Goal: Transaction & Acquisition: Book appointment/travel/reservation

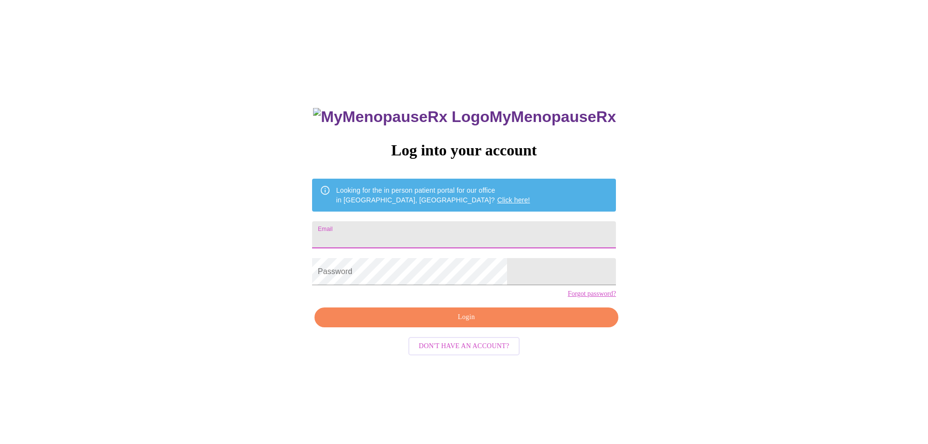
click at [490, 232] on input "Email" at bounding box center [464, 234] width 304 height 27
type input "[EMAIL_ADDRESS][DOMAIN_NAME]"
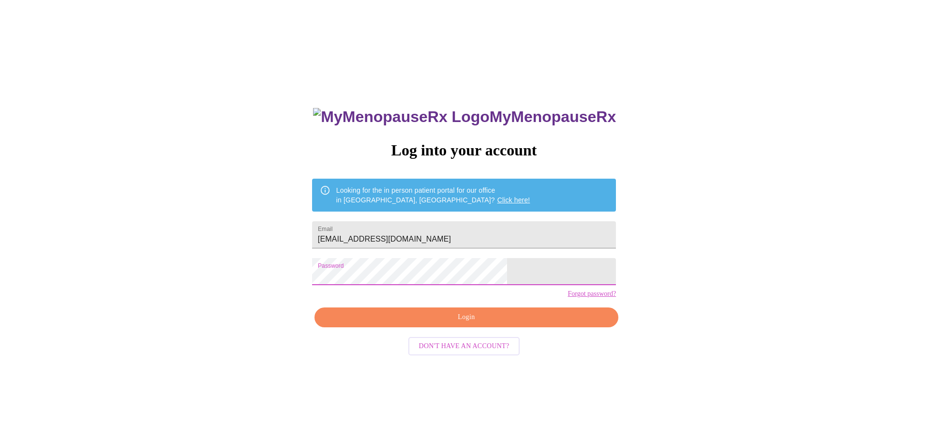
click at [523, 323] on span "Login" at bounding box center [467, 317] width 282 height 12
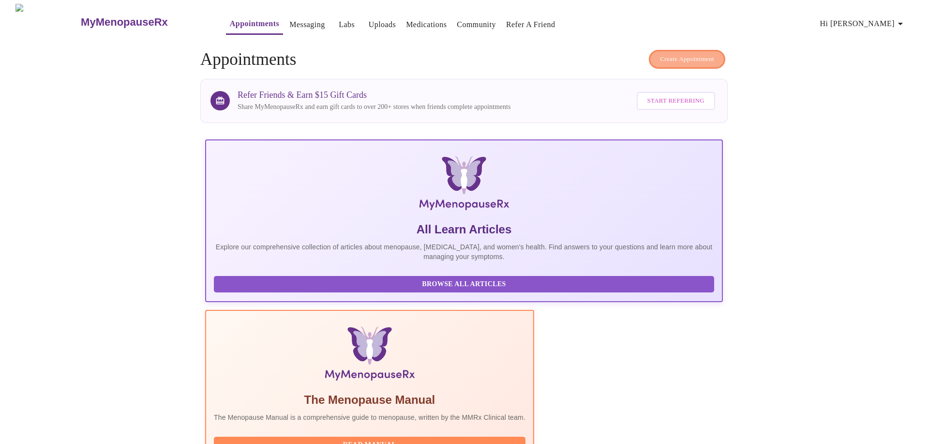
click at [676, 54] on span "Create Appointment" at bounding box center [687, 59] width 54 height 11
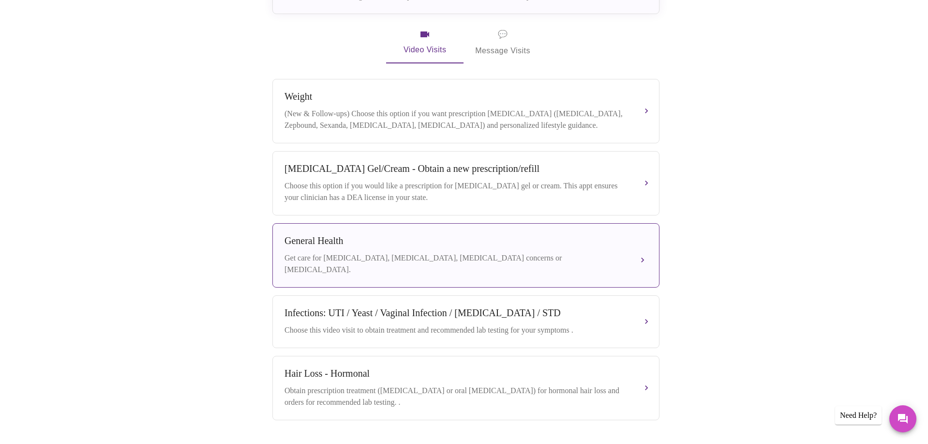
scroll to position [293, 0]
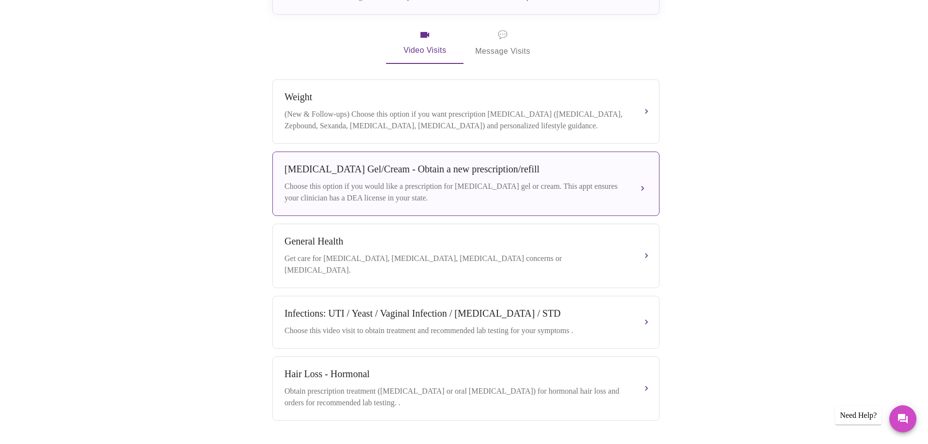
click at [431, 168] on div "[MEDICAL_DATA] Gel/Cream - Obtain a new prescription/refill Choose this option …" at bounding box center [466, 184] width 363 height 40
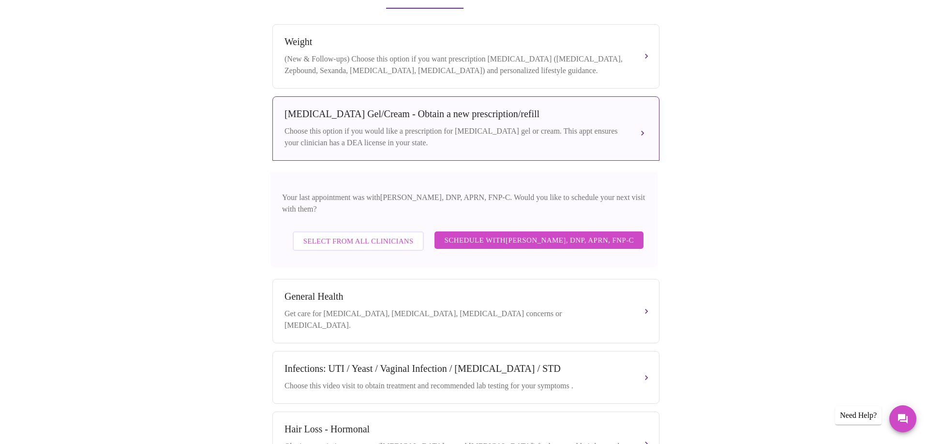
scroll to position [351, 0]
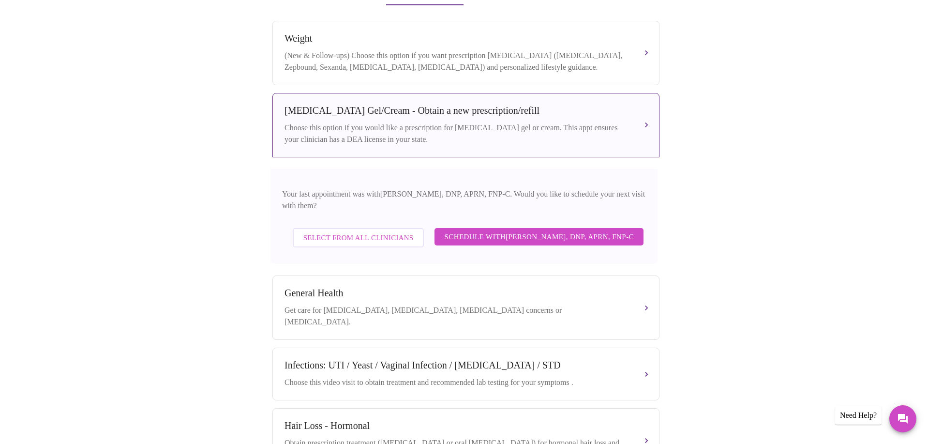
click at [553, 232] on span "Schedule with [PERSON_NAME], DNP, APRN, FNP-C" at bounding box center [539, 236] width 190 height 13
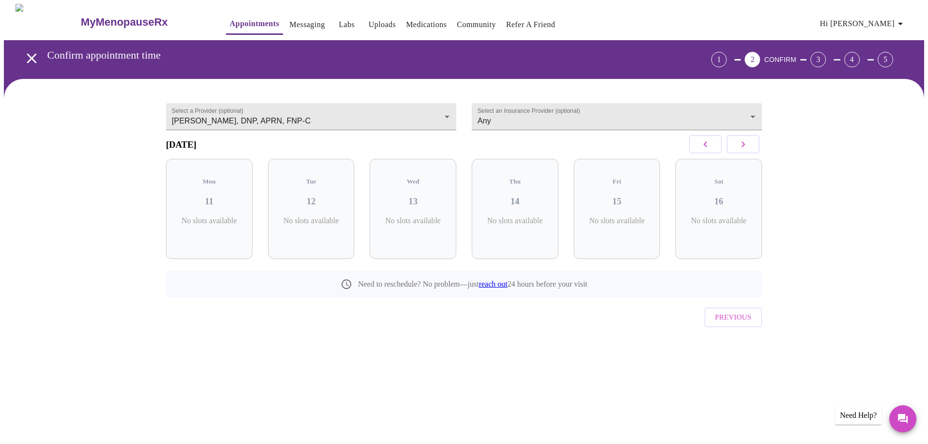
scroll to position [0, 0]
click at [514, 112] on body "MyMenopauseRx Appointments Messaging Labs Uploads Medications Community Refer a…" at bounding box center [464, 190] width 921 height 372
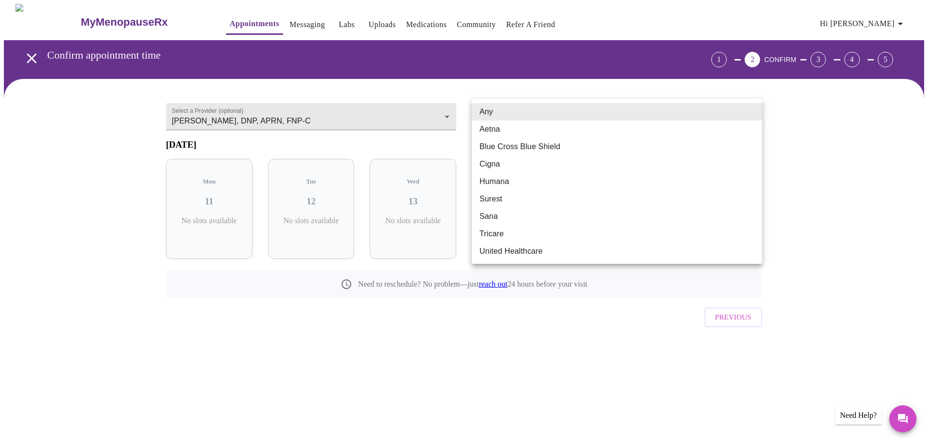
click at [506, 129] on li "Aetna" at bounding box center [617, 129] width 290 height 17
type input "Aetna"
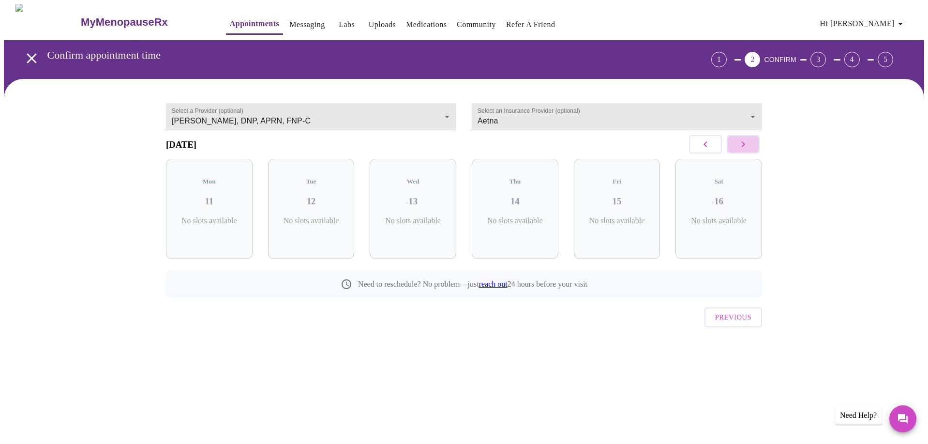
click at [676, 149] on button "button" at bounding box center [743, 144] width 33 height 18
click at [676, 150] on icon "button" at bounding box center [706, 144] width 12 height 12
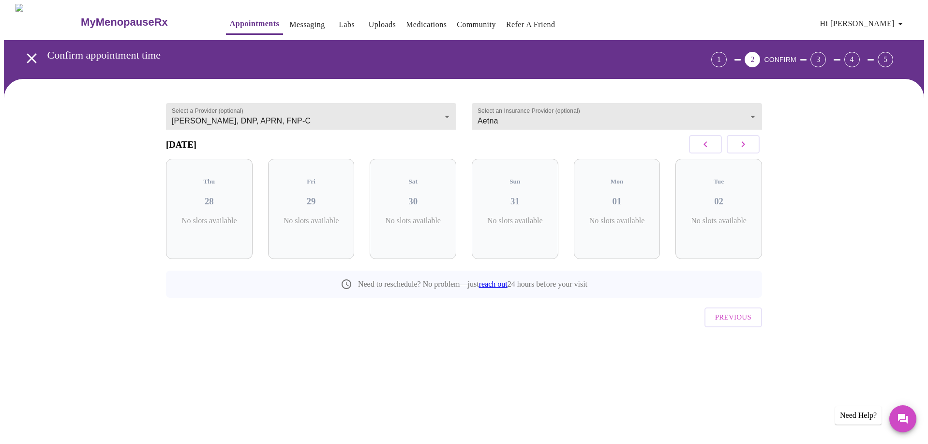
click at [676, 150] on icon "button" at bounding box center [706, 144] width 12 height 12
click at [676, 148] on icon "button" at bounding box center [744, 144] width 12 height 12
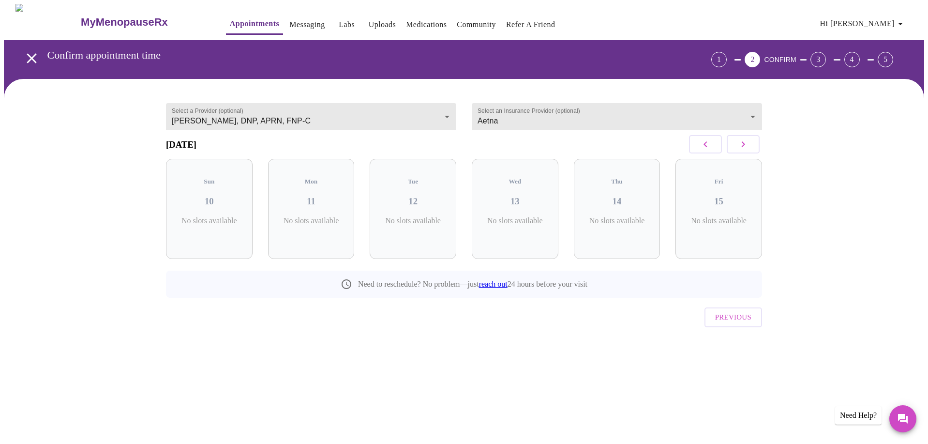
click at [390, 112] on body "MyMenopauseRx Appointments Messaging Labs Uploads Medications Community Refer a…" at bounding box center [464, 190] width 921 height 372
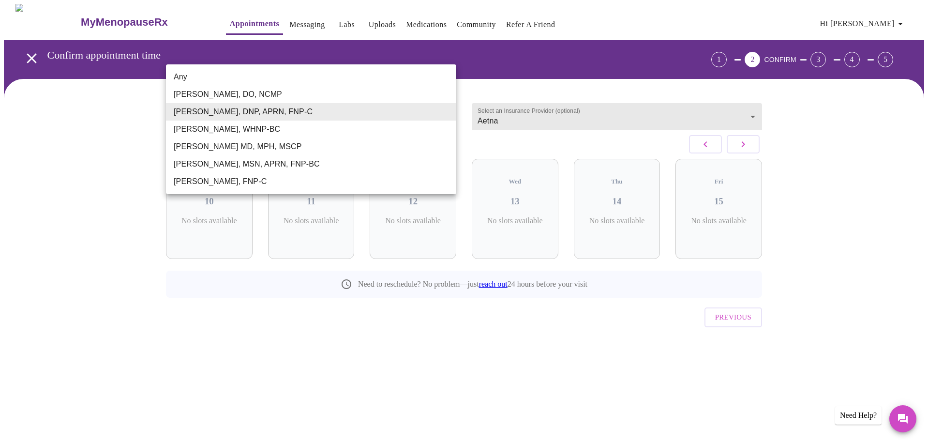
click at [324, 78] on li "Any" at bounding box center [311, 76] width 290 height 17
type input "Any"
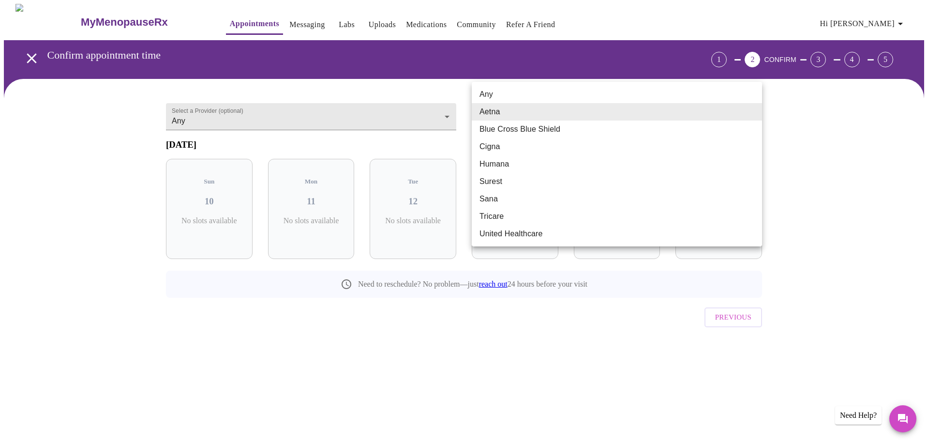
click at [568, 110] on body "MyMenopauseRx Appointments Messaging Labs Uploads Medications Community Refer a…" at bounding box center [464, 190] width 921 height 372
click at [567, 95] on li "Any" at bounding box center [617, 94] width 290 height 17
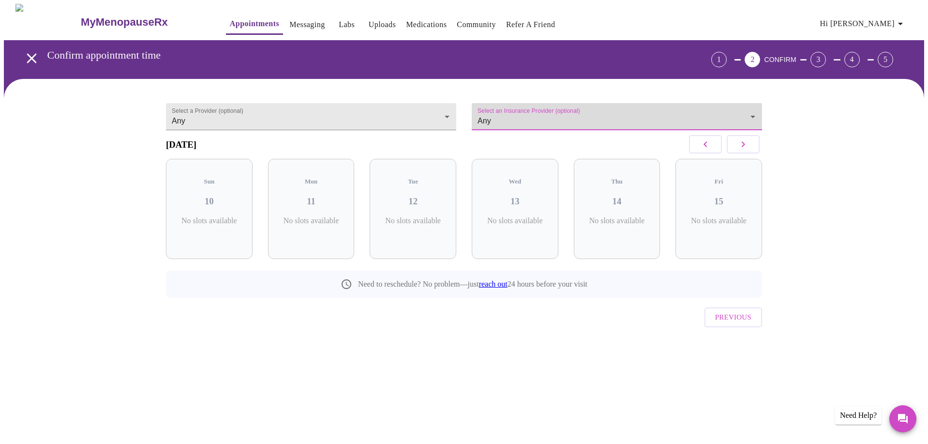
type input "Any"
click at [345, 110] on body "MyMenopauseRx Appointments Messaging Labs Uploads Medications Community Refer a…" at bounding box center [464, 190] width 921 height 372
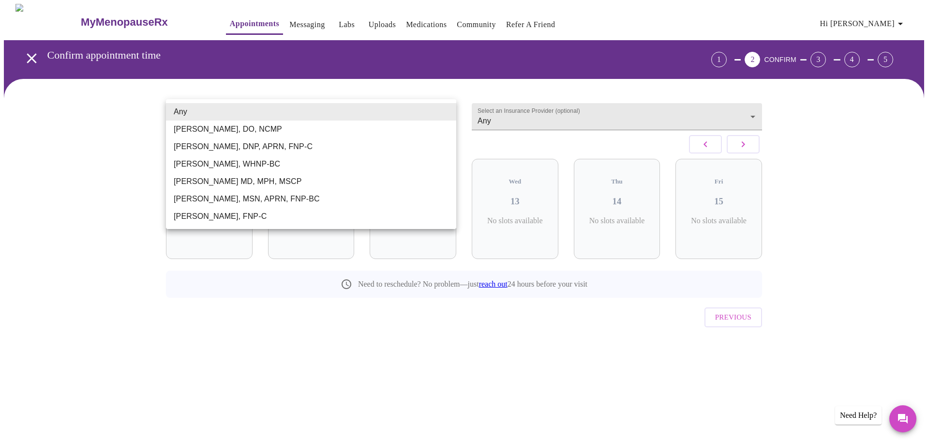
click at [326, 147] on li "[PERSON_NAME], DNP, APRN, FNP-C" at bounding box center [311, 146] width 290 height 17
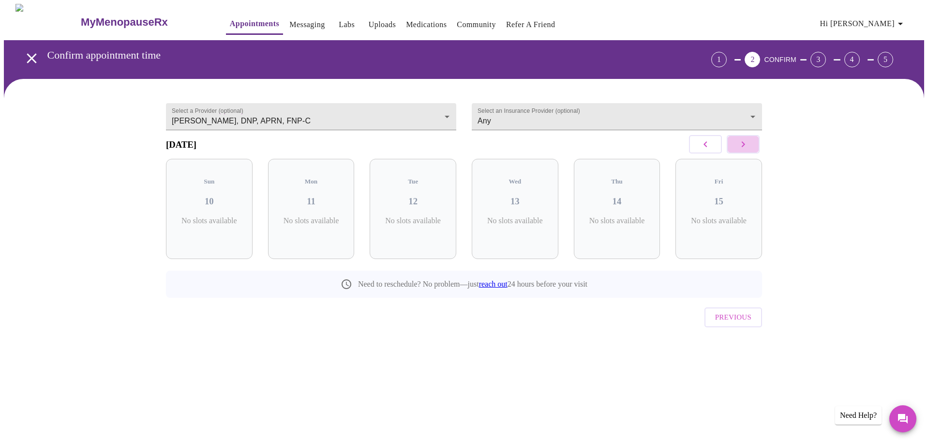
click at [676, 147] on icon "button" at bounding box center [743, 144] width 3 height 6
click at [676, 150] on icon "button" at bounding box center [706, 144] width 12 height 12
click at [412, 117] on body "MyMenopauseRx Appointments Messaging Labs Uploads Medications Community Refer a…" at bounding box center [464, 190] width 921 height 372
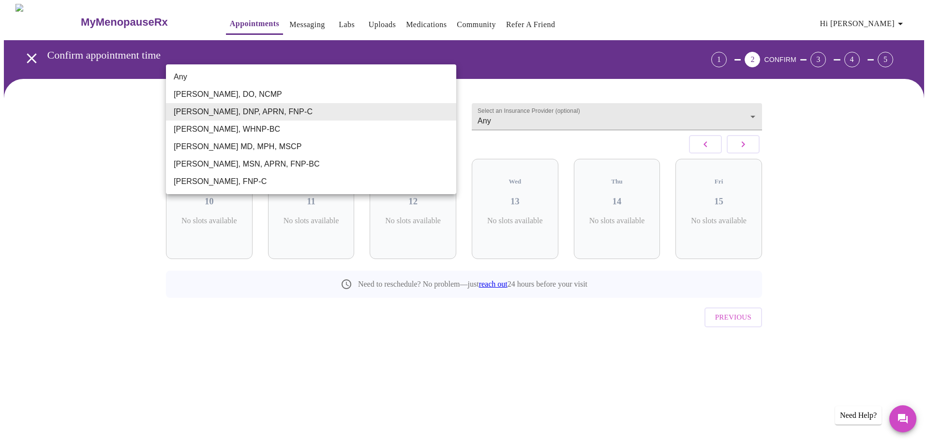
click at [360, 82] on li "Any" at bounding box center [311, 76] width 290 height 17
type input "Any"
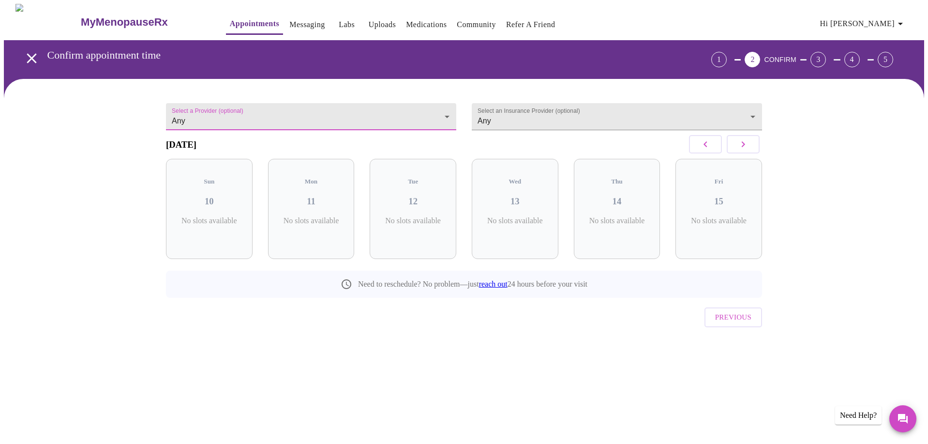
click at [676, 150] on icon "button" at bounding box center [744, 144] width 12 height 12
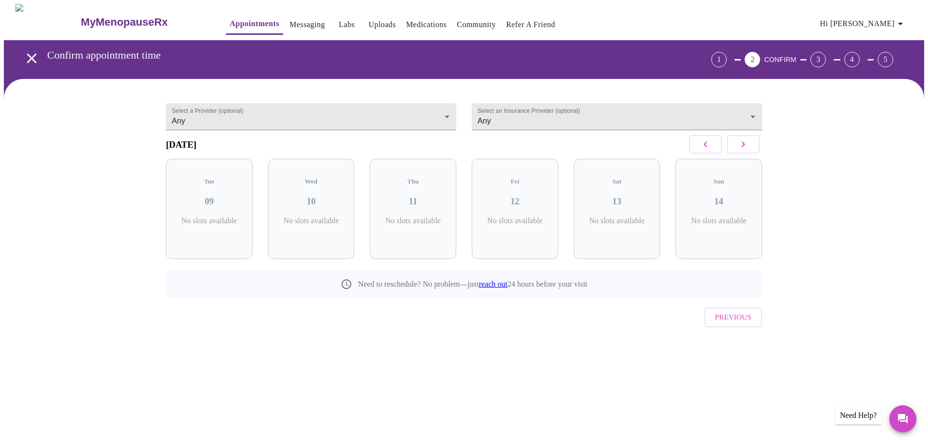
click at [676, 150] on icon "button" at bounding box center [744, 144] width 12 height 12
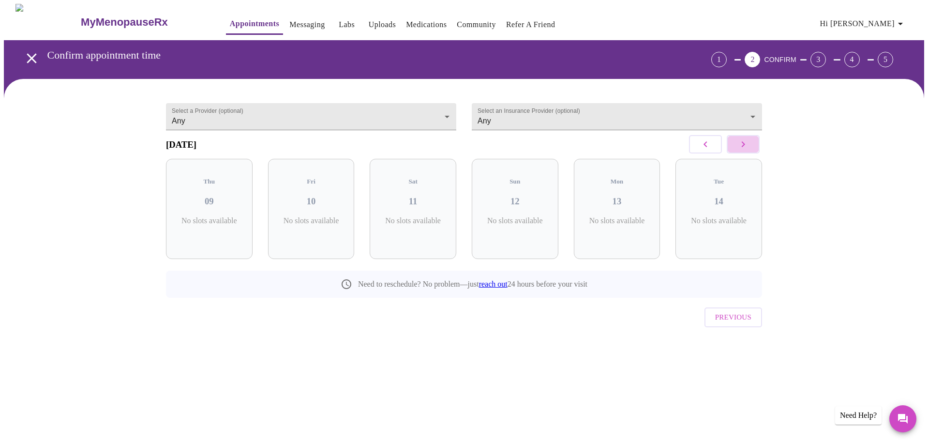
click at [676, 150] on icon "button" at bounding box center [744, 144] width 12 height 12
click at [676, 150] on icon "button" at bounding box center [706, 144] width 12 height 12
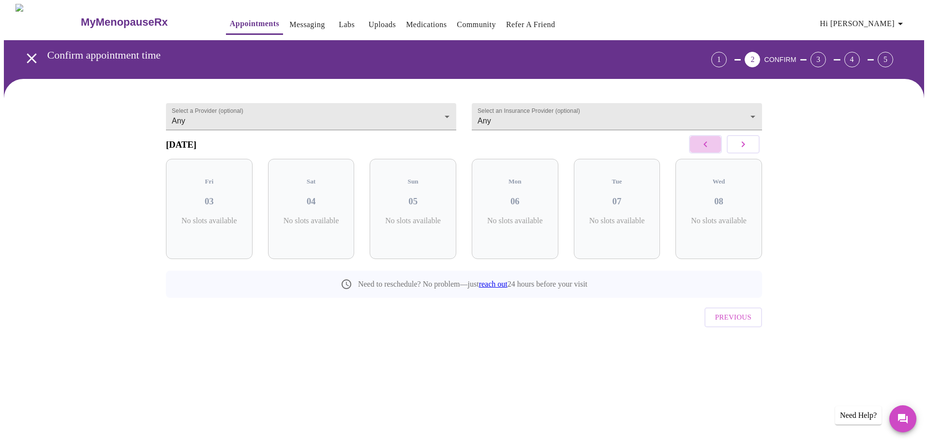
click at [676, 150] on icon "button" at bounding box center [706, 144] width 12 height 12
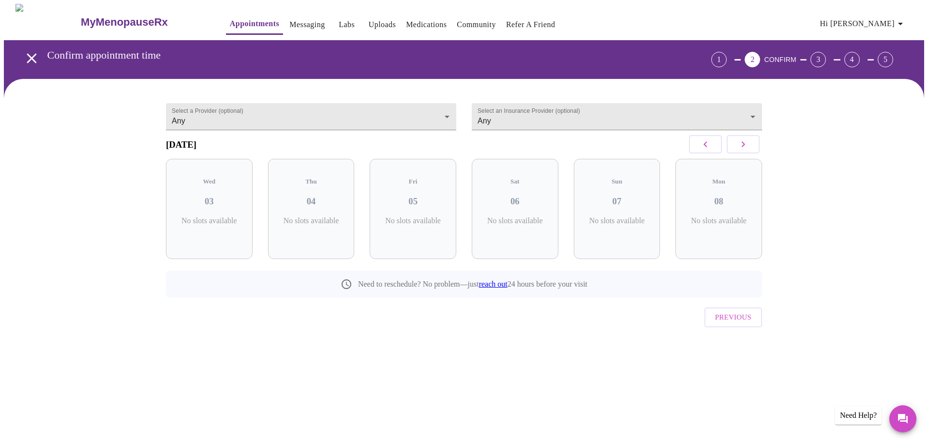
click at [676, 150] on icon "button" at bounding box center [706, 144] width 12 height 12
click at [676, 148] on button "button" at bounding box center [705, 144] width 33 height 18
click at [332, 216] on p "No slots available" at bounding box center [311, 220] width 71 height 9
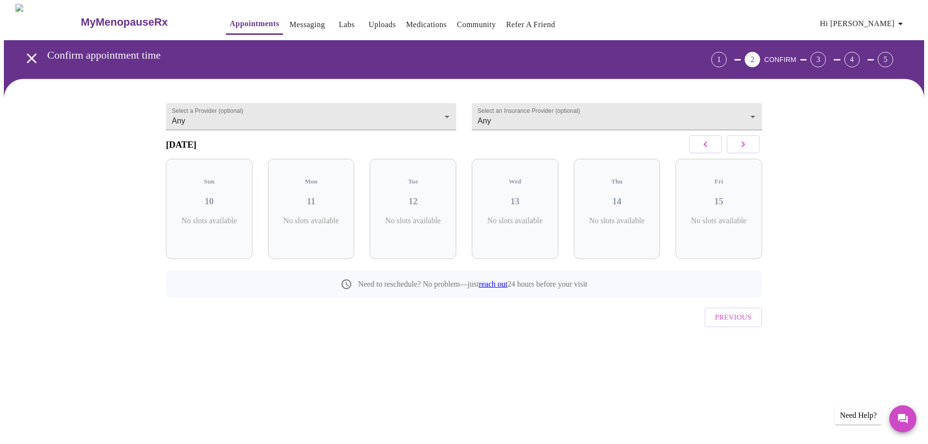
click at [431, 216] on p "No slots available" at bounding box center [413, 220] width 71 height 9
click at [270, 110] on body "MyMenopauseRx Appointments Messaging Labs Uploads Medications Community Refer a…" at bounding box center [464, 190] width 921 height 372
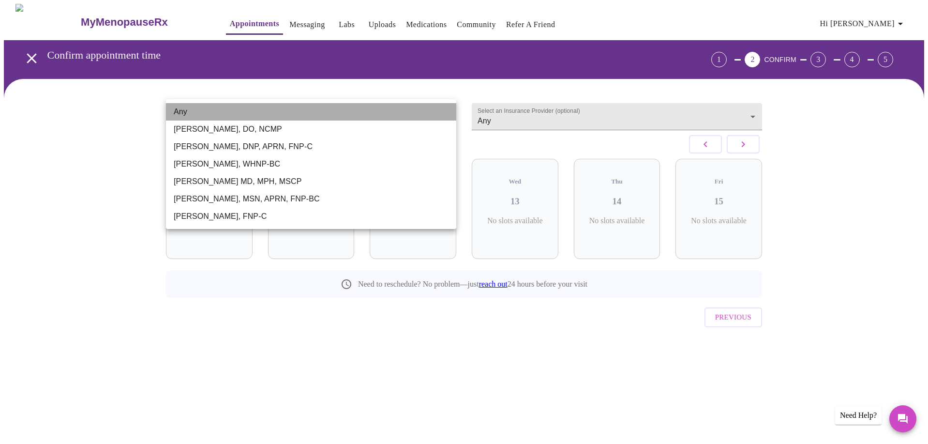
click at [270, 110] on li "Any" at bounding box center [311, 111] width 290 height 17
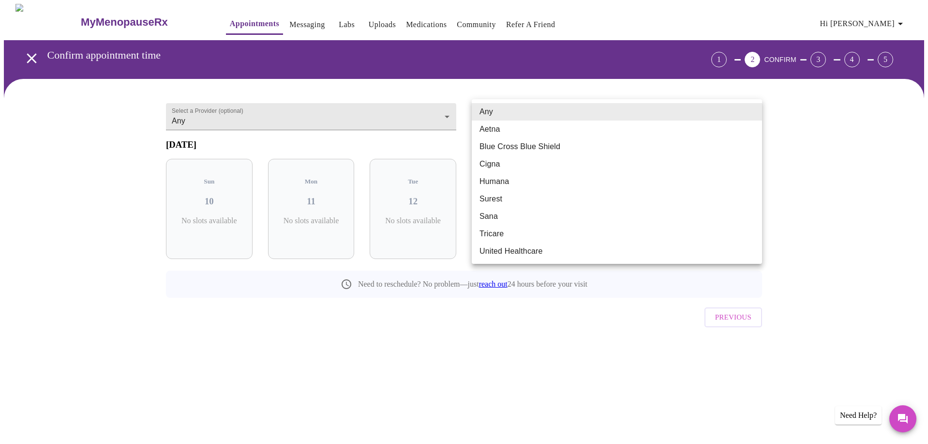
click at [524, 112] on body "MyMenopauseRx Appointments Messaging Labs Uploads Medications Community Refer a…" at bounding box center [464, 190] width 921 height 372
click at [524, 112] on li "Any" at bounding box center [617, 111] width 290 height 17
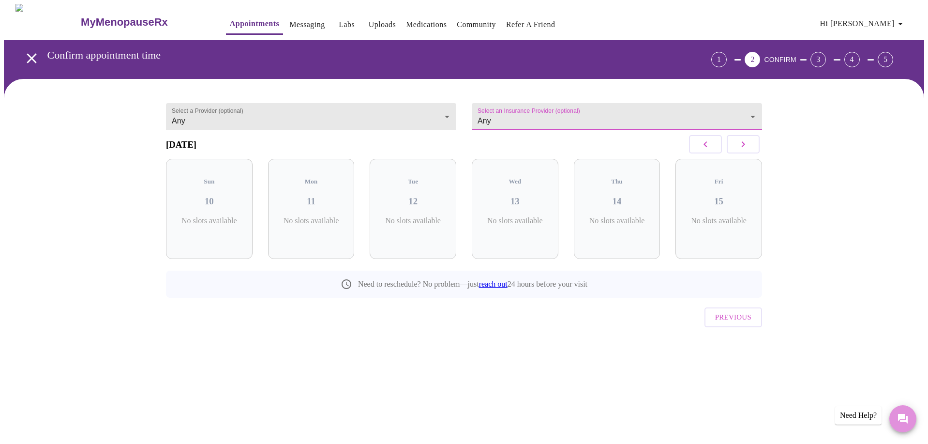
click at [676, 365] on icon "Messages" at bounding box center [903, 419] width 10 height 10
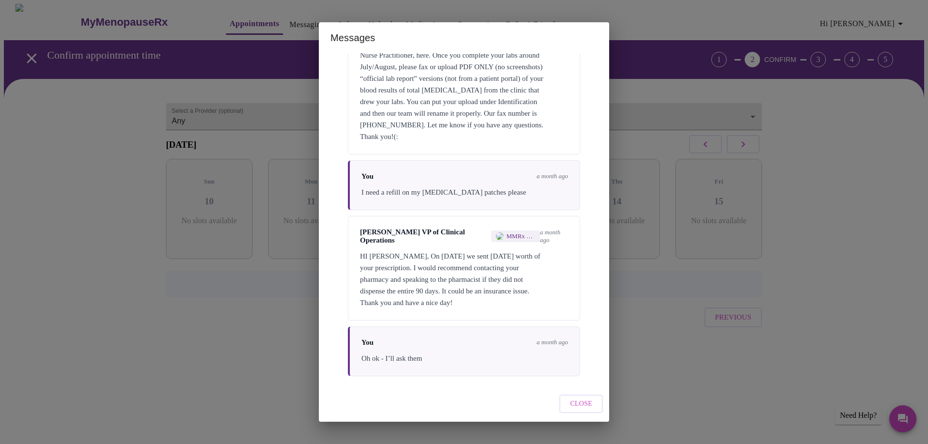
scroll to position [1426, 0]
click at [575, 365] on span "Close" at bounding box center [581, 404] width 22 height 12
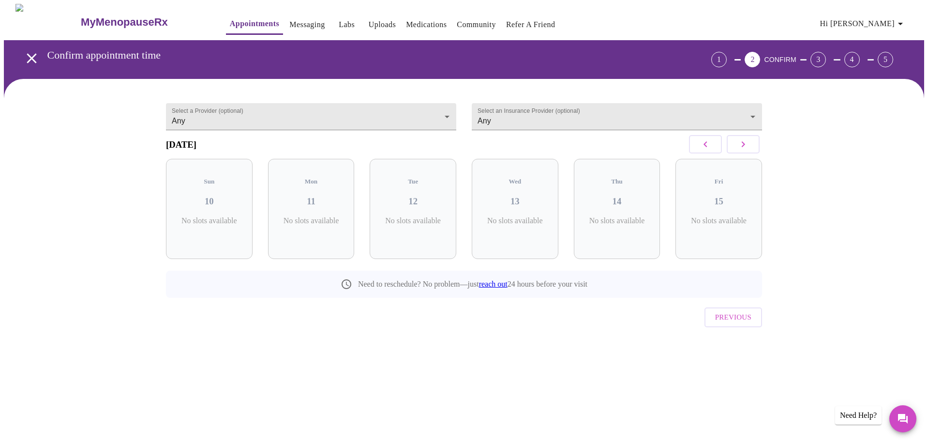
click at [676, 307] on button "Previous" at bounding box center [734, 316] width 58 height 19
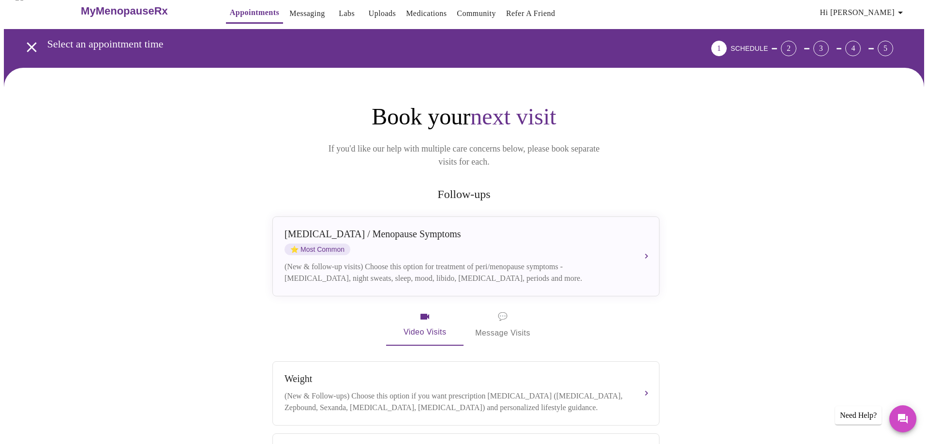
scroll to position [13, 0]
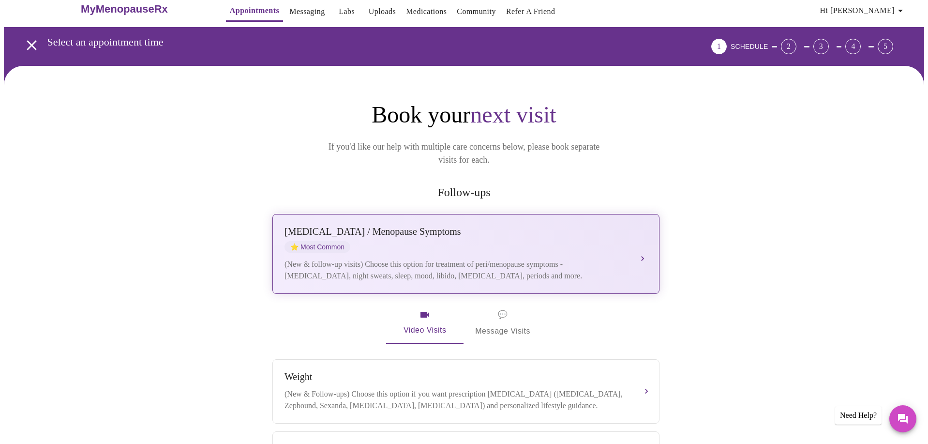
click at [396, 241] on div "[MEDICAL_DATA] / Menopause Symptoms ⭐ Most Common (New & follow-up visits) Choo…" at bounding box center [466, 254] width 363 height 56
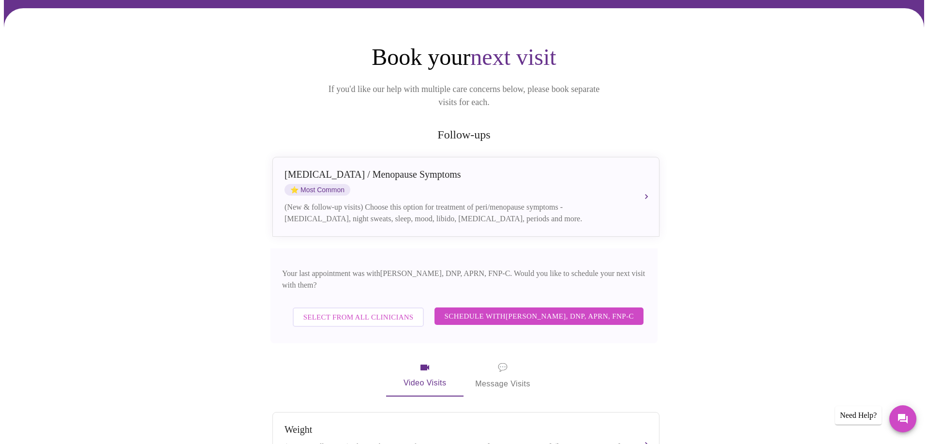
scroll to position [75, 0]
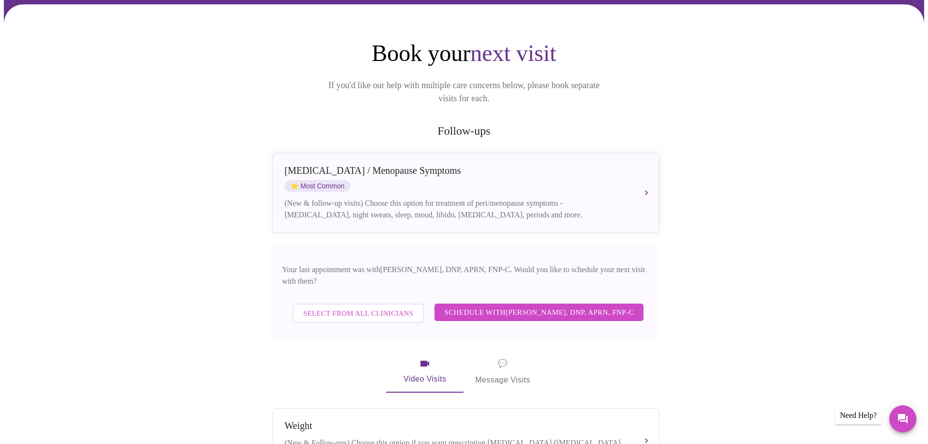
click at [469, 306] on span "Schedule with [PERSON_NAME], DNP, APRN, FNP-C" at bounding box center [539, 312] width 190 height 13
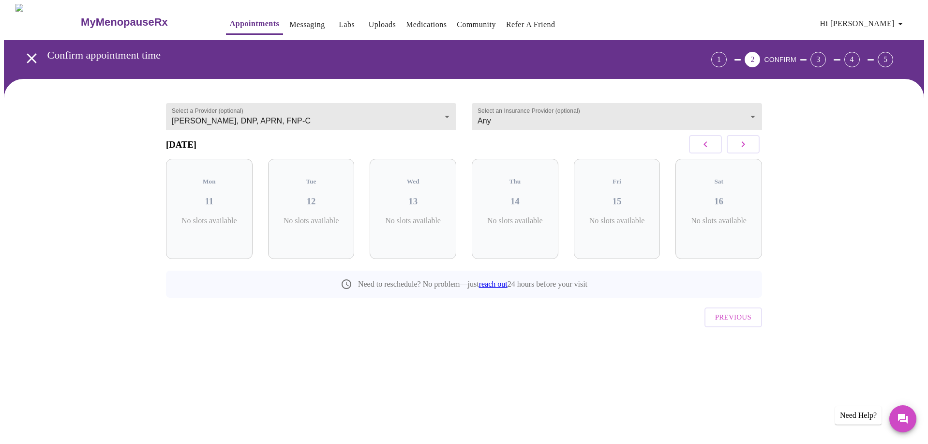
scroll to position [0, 0]
click at [676, 150] on icon "button" at bounding box center [744, 144] width 12 height 12
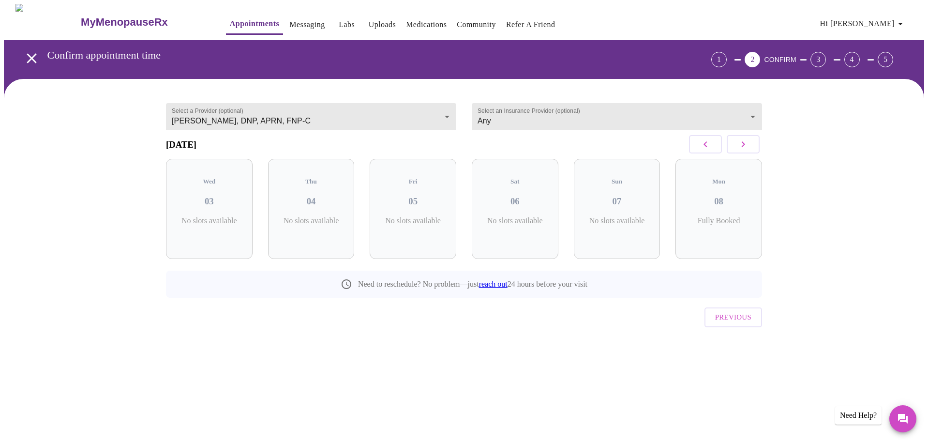
click at [676, 150] on icon "button" at bounding box center [744, 144] width 12 height 12
click at [676, 145] on icon "button" at bounding box center [706, 144] width 12 height 12
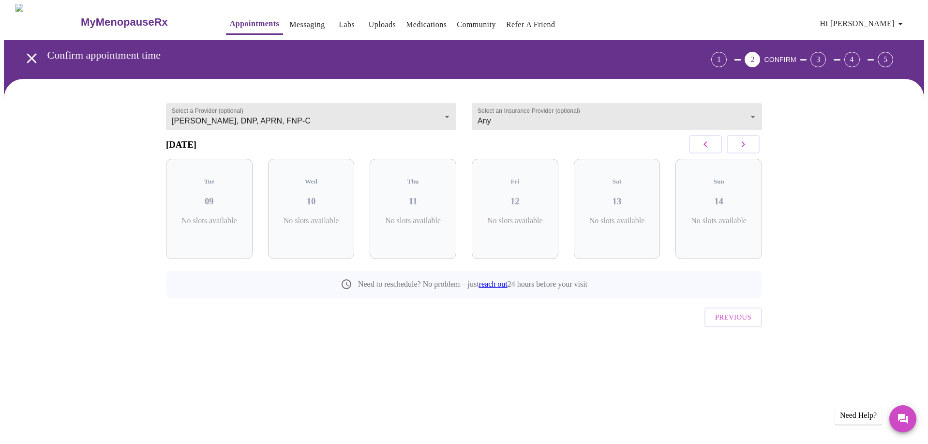
click at [676, 145] on icon "button" at bounding box center [706, 144] width 12 height 12
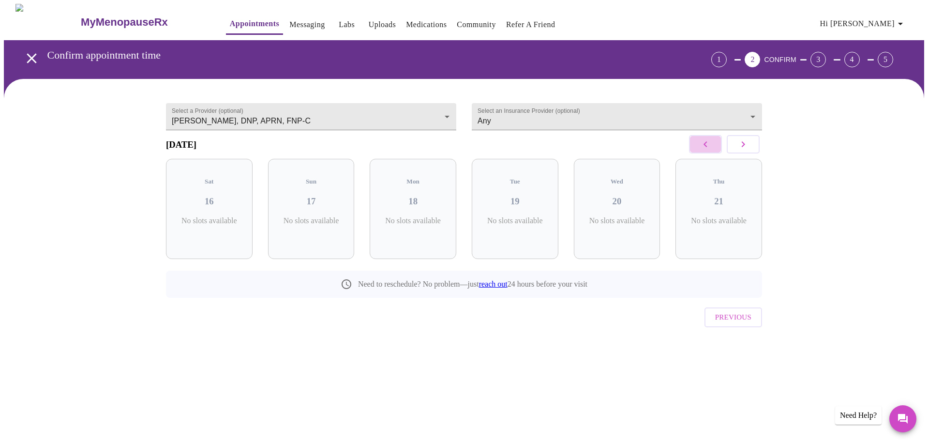
click at [676, 145] on icon "button" at bounding box center [706, 144] width 12 height 12
click at [676, 143] on button "button" at bounding box center [743, 144] width 33 height 18
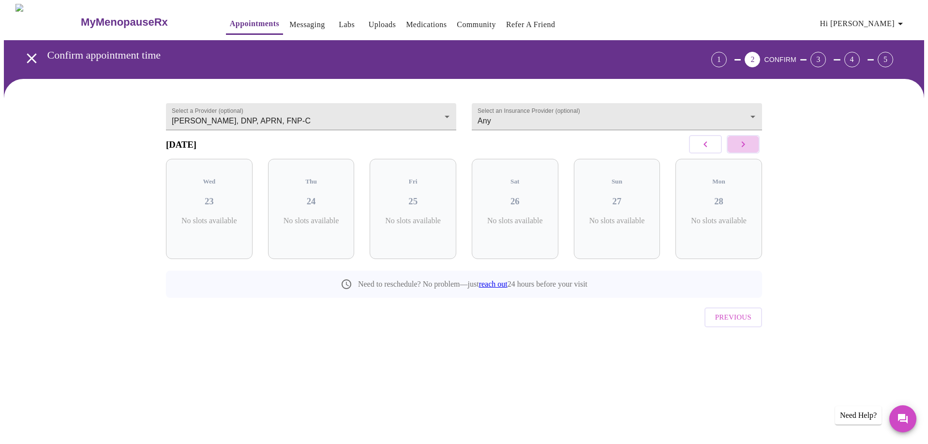
click at [676, 143] on button "button" at bounding box center [743, 144] width 33 height 18
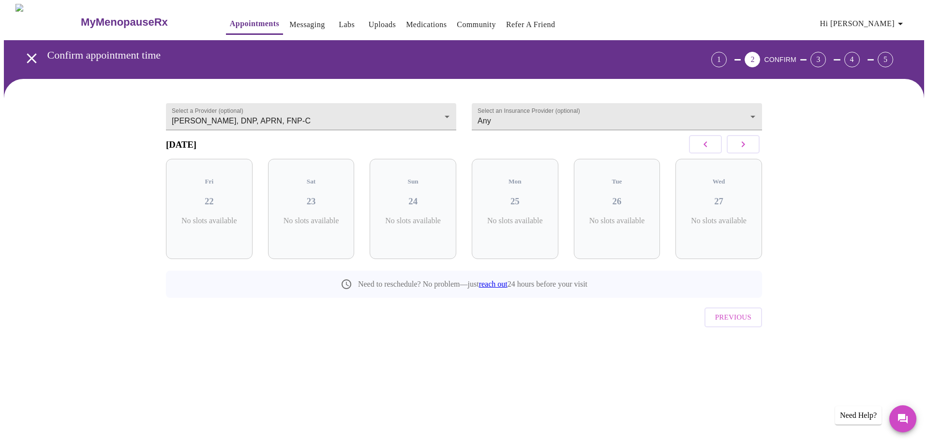
click at [676, 143] on button "button" at bounding box center [743, 144] width 33 height 18
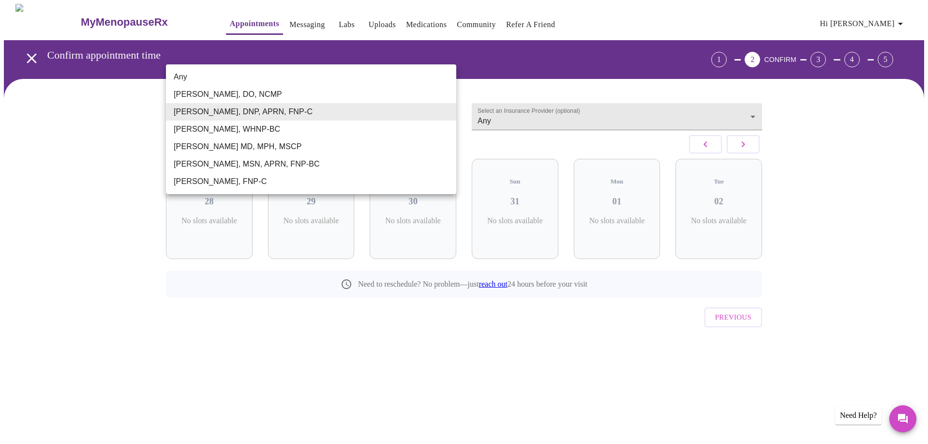
click at [356, 118] on body "MyMenopauseRx Appointments Messaging Labs Uploads Medications Community Refer a…" at bounding box center [464, 190] width 921 height 372
click at [339, 88] on li "[PERSON_NAME], DO, NCMP" at bounding box center [311, 94] width 290 height 17
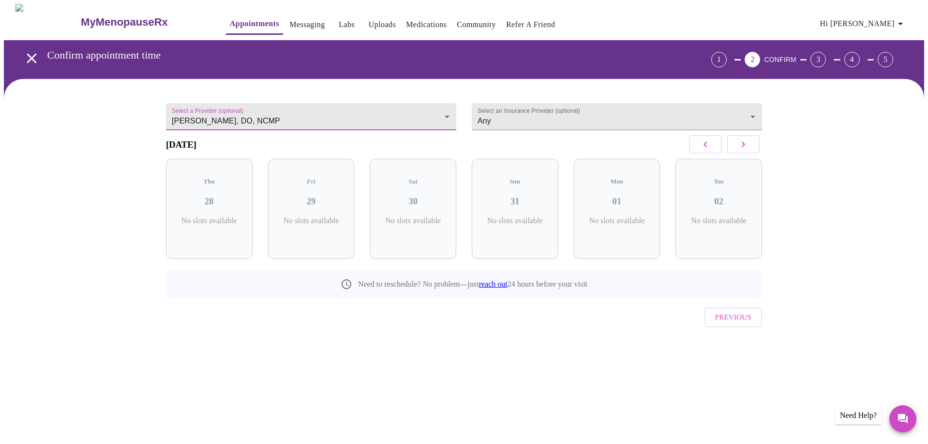
click at [328, 111] on body "MyMenopauseRx Appointments Messaging Labs Uploads Medications Community Refer a…" at bounding box center [464, 190] width 921 height 372
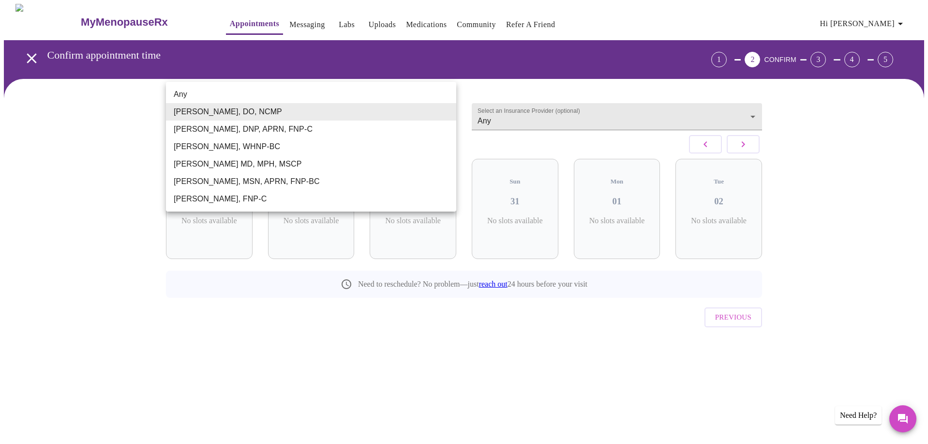
click at [325, 93] on li "Any" at bounding box center [311, 94] width 290 height 17
type input "Any"
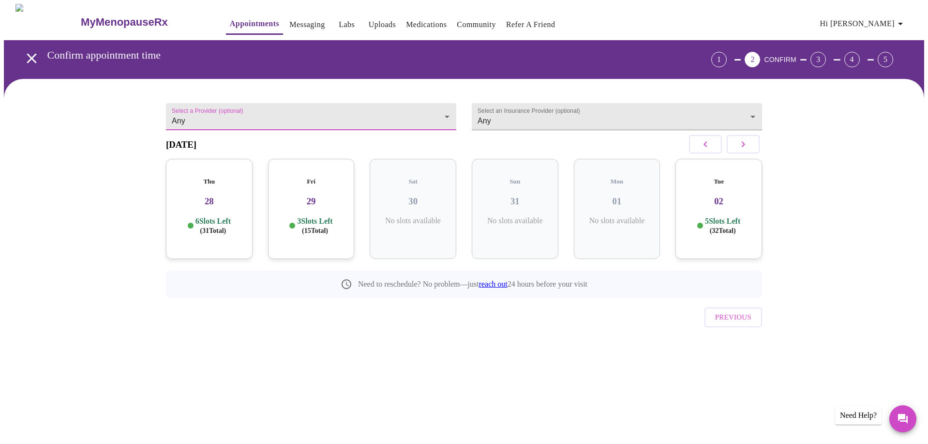
click at [676, 150] on icon "button" at bounding box center [706, 144] width 12 height 12
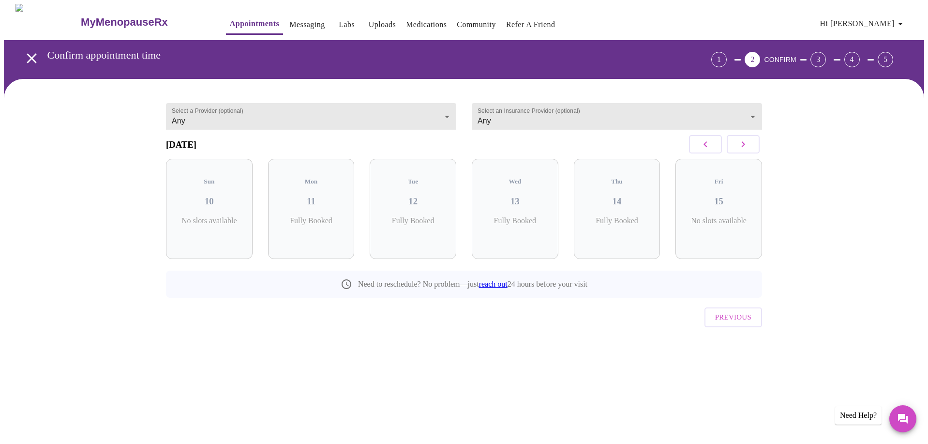
click at [676, 147] on icon "button" at bounding box center [744, 144] width 12 height 12
click at [676, 201] on h3 "21" at bounding box center [718, 201] width 71 height 11
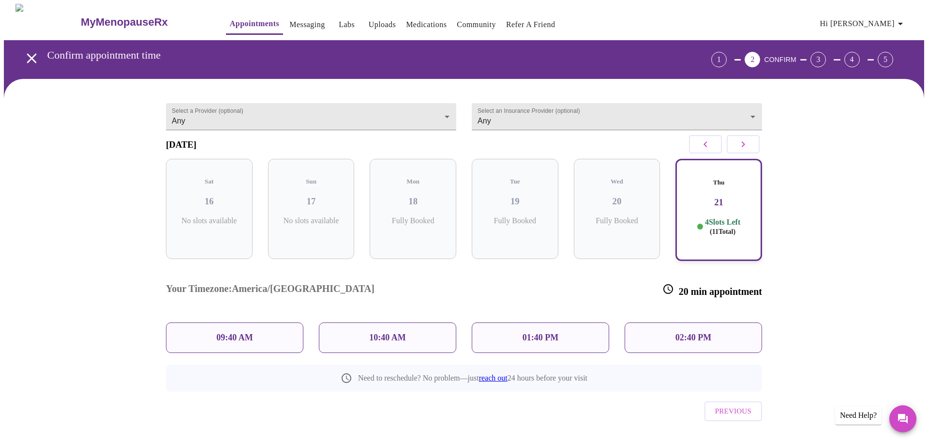
click at [384, 333] on p "10:40 AM" at bounding box center [387, 338] width 37 height 10
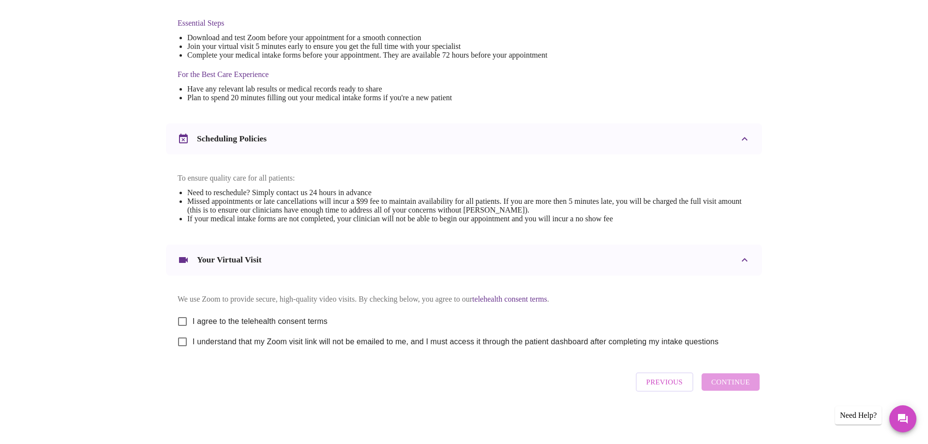
scroll to position [258, 0]
click at [182, 320] on input "I agree to the telehealth consent terms" at bounding box center [182, 321] width 20 height 20
checkbox input "true"
click at [183, 341] on input "I understand that my Zoom visit link will not be emailed to me, and I must acce…" at bounding box center [182, 342] width 20 height 20
checkbox input "true"
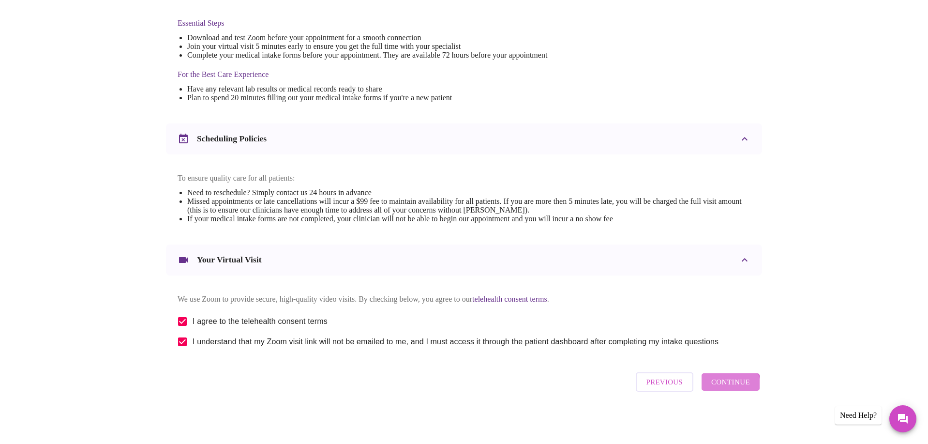
click at [676, 365] on span "Continue" at bounding box center [731, 382] width 39 height 13
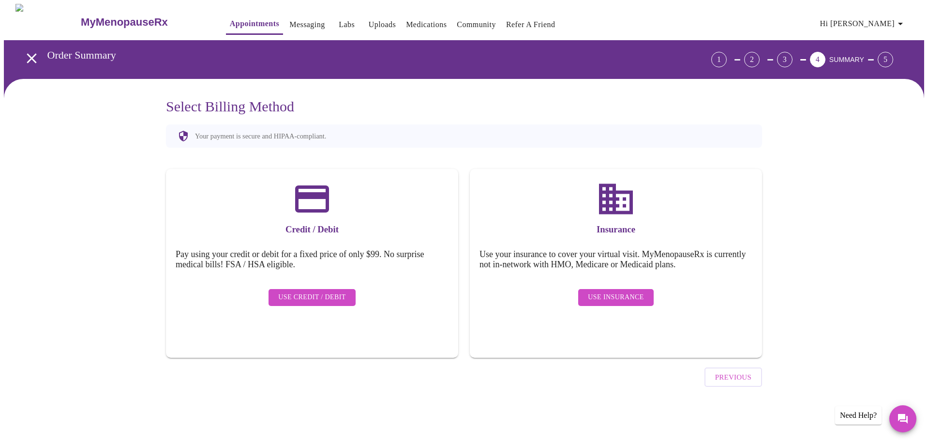
click at [623, 296] on button "Use Insurance" at bounding box center [615, 297] width 75 height 17
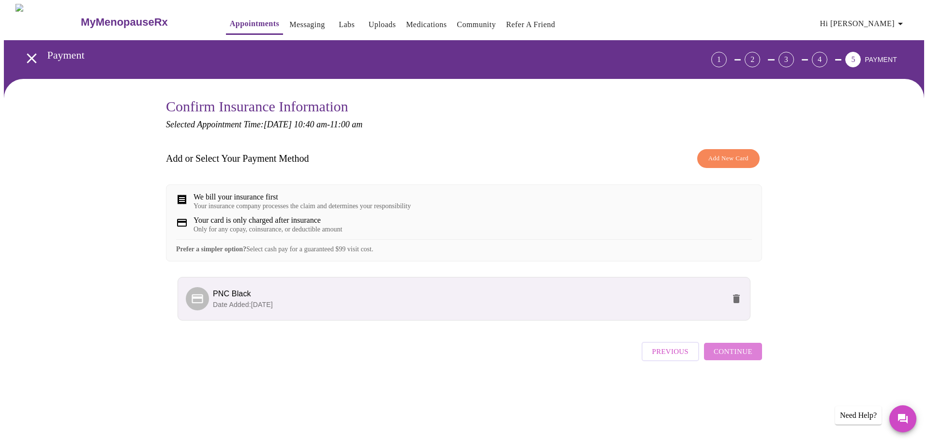
click at [676, 358] on span "Continue" at bounding box center [733, 351] width 39 height 13
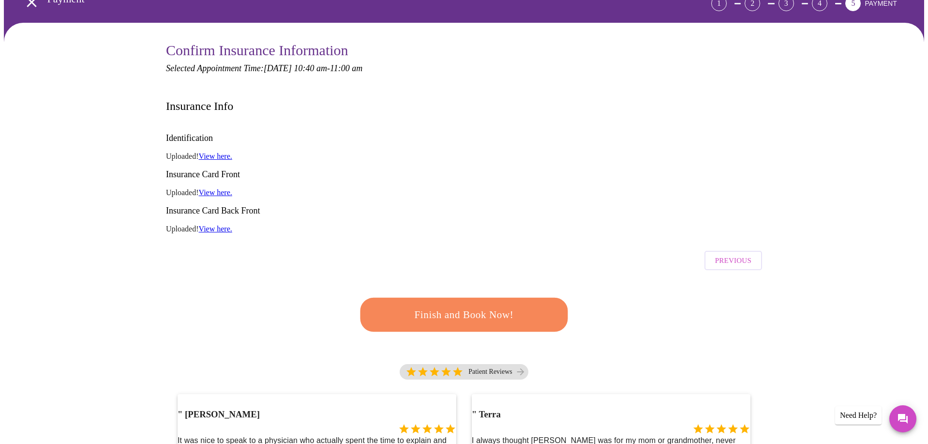
scroll to position [57, 0]
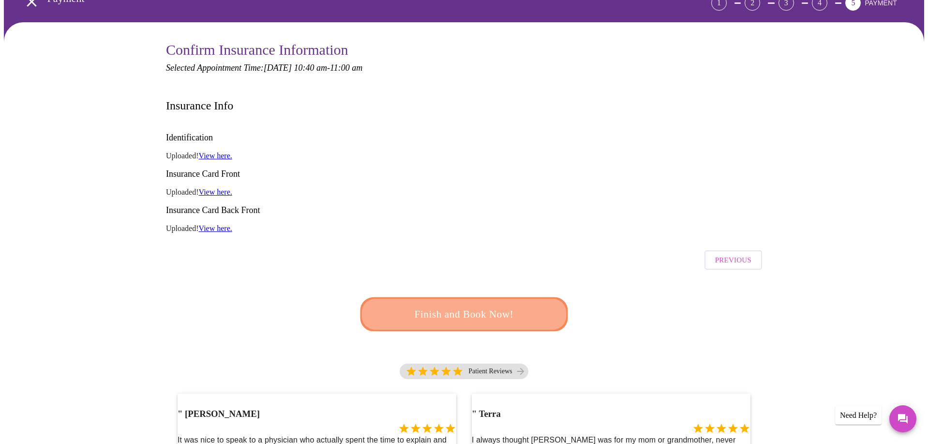
click at [461, 305] on span "Finish and Book Now!" at bounding box center [464, 314] width 179 height 18
